Goal: Transaction & Acquisition: Purchase product/service

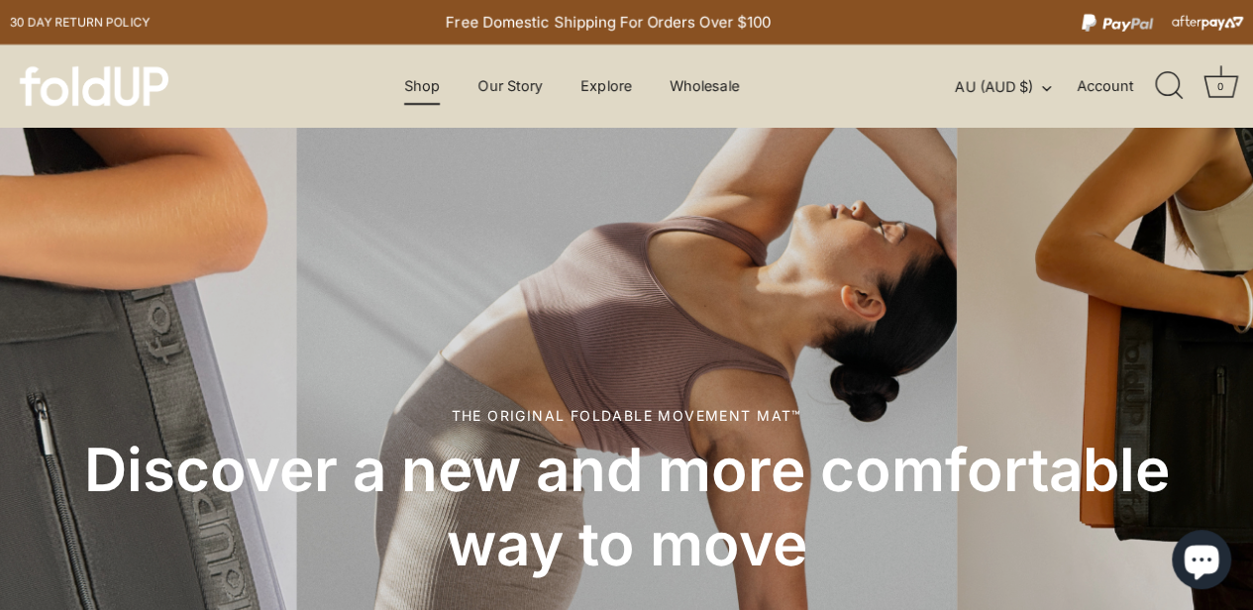
click at [422, 88] on link "Shop" at bounding box center [422, 86] width 70 height 38
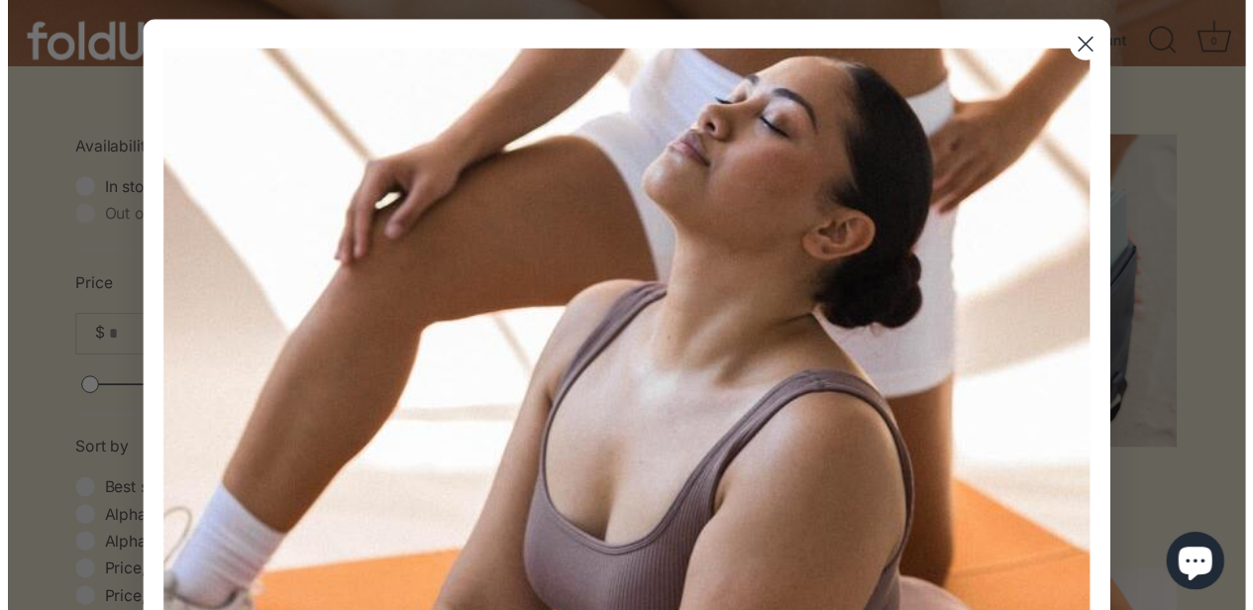
scroll to position [442, 0]
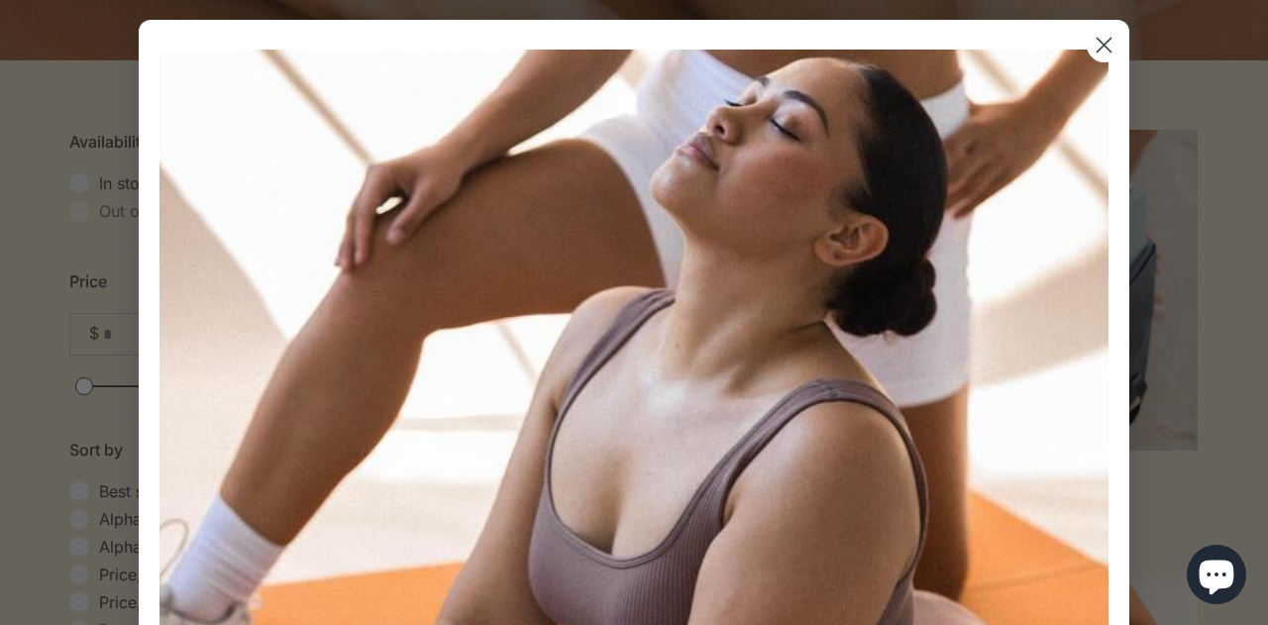
click at [1096, 43] on circle "Close dialog" at bounding box center [1104, 45] width 33 height 33
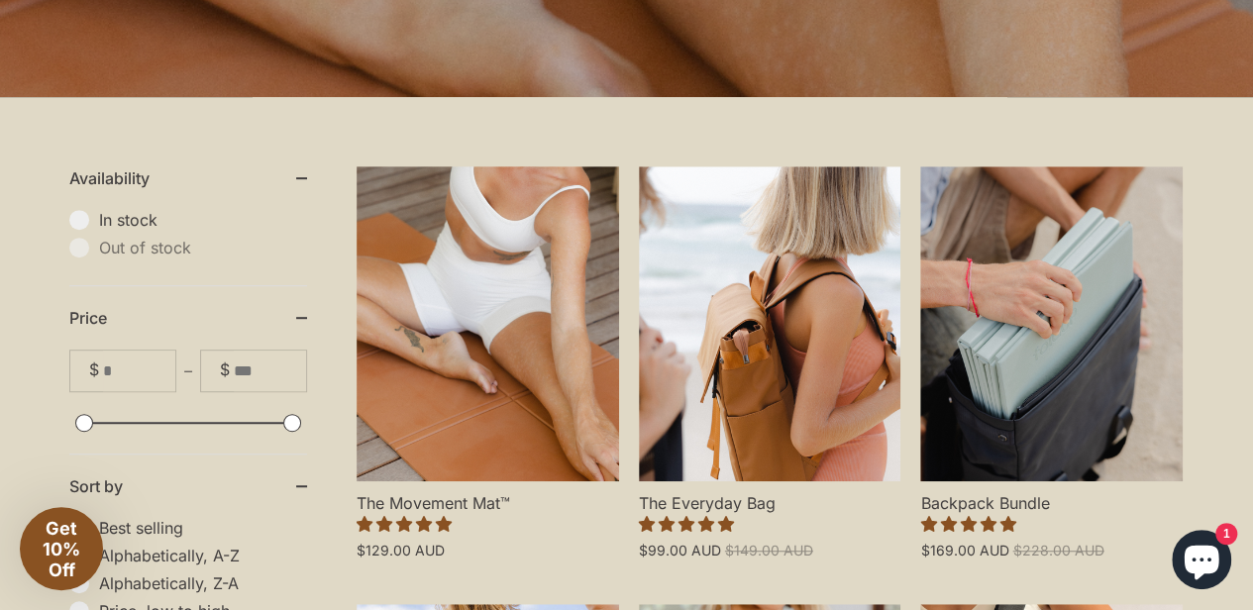
scroll to position [399, 0]
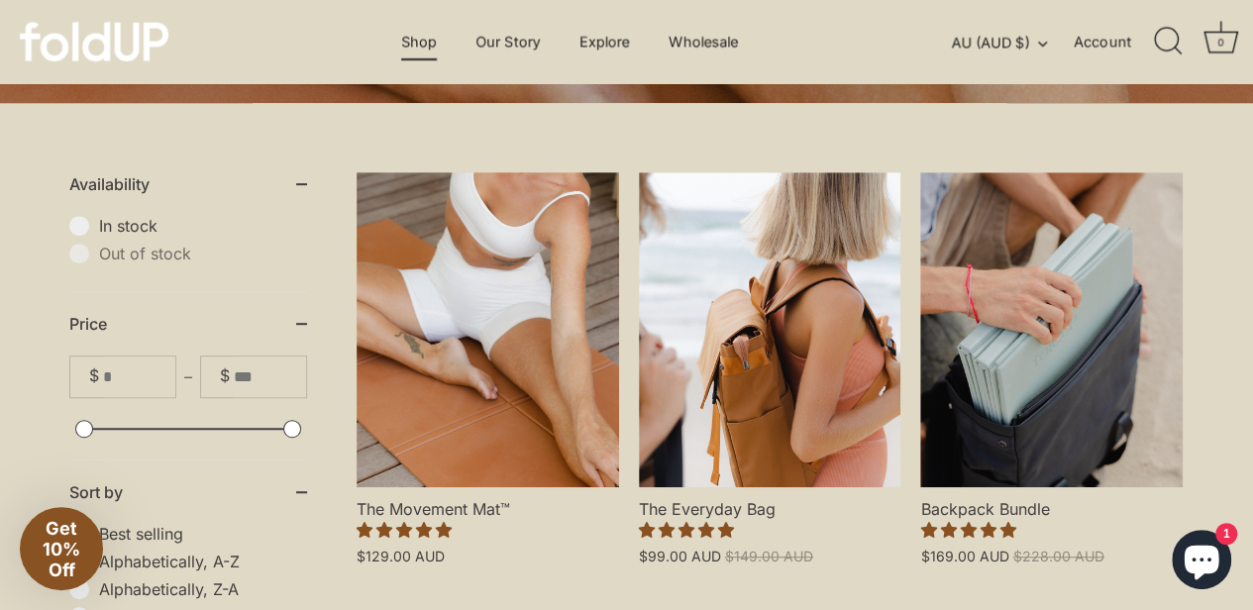
click at [427, 43] on link "Shop" at bounding box center [418, 42] width 70 height 38
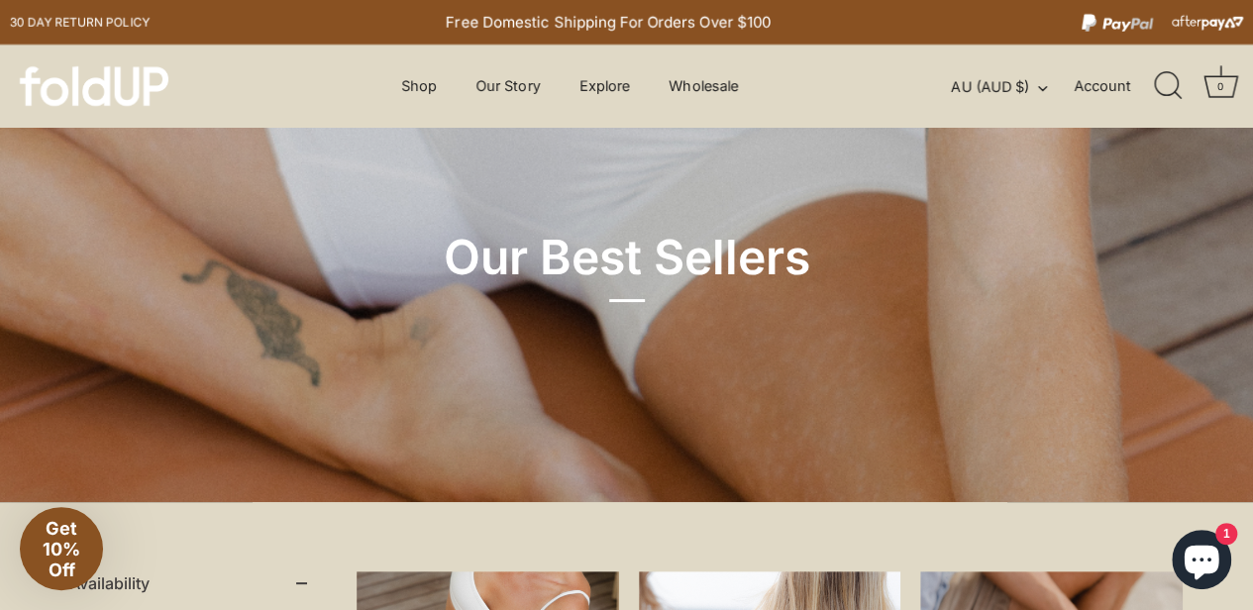
scroll to position [1, 0]
